Goal: Communication & Community: Answer question/provide support

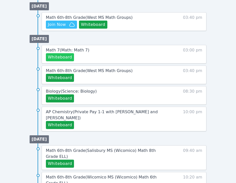
scroll to position [256, 0]
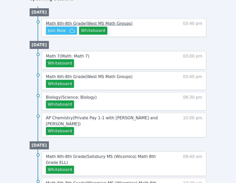
click at [62, 24] on span "Math 6th-8th Grade ( [GEOGRAPHIC_DATA] Math Groups )" at bounding box center [89, 23] width 87 height 5
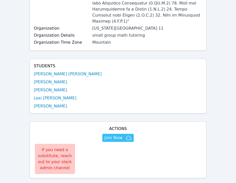
scroll to position [185, 0]
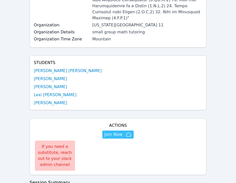
click at [40, 76] on link "[PERSON_NAME]" at bounding box center [50, 79] width 33 height 6
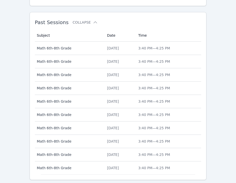
scroll to position [342, 0]
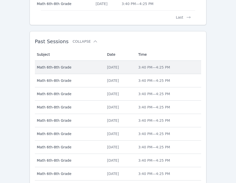
click at [81, 68] on span "Math 6th-8th Grade" at bounding box center [69, 67] width 64 height 5
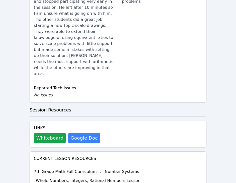
scroll to position [545, 0]
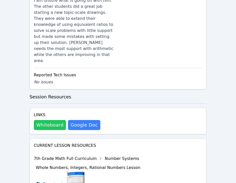
click at [41, 120] on button "Whiteboard" at bounding box center [50, 125] width 32 height 10
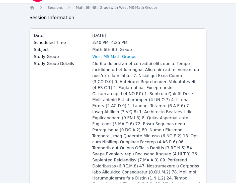
scroll to position [0, 0]
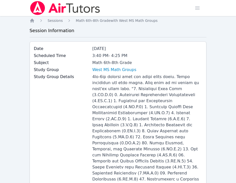
click at [35, 11] on img at bounding box center [65, 8] width 71 height 14
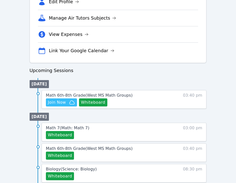
scroll to position [184, 0]
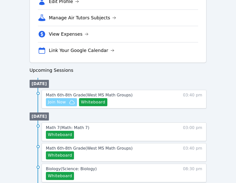
click at [63, 105] on span "Join Now" at bounding box center [57, 102] width 18 height 6
